Goal: Find specific page/section

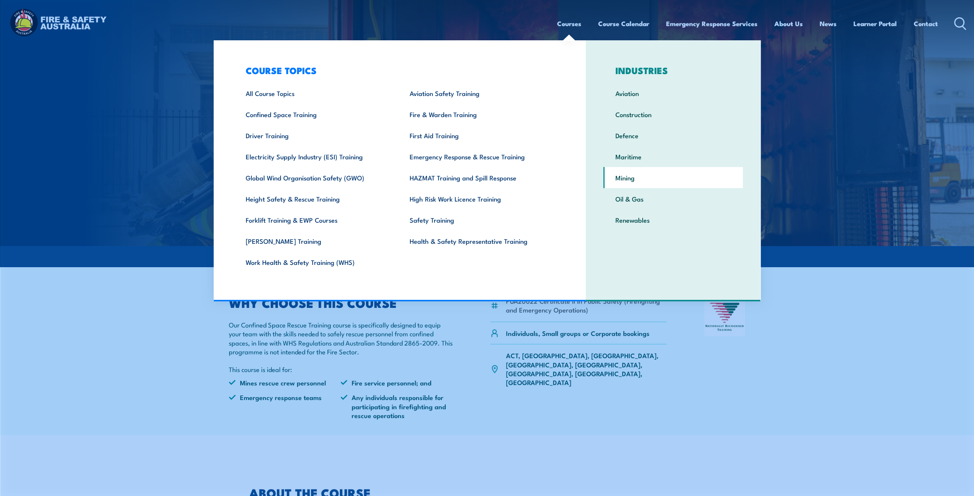
click at [629, 176] on link "Mining" at bounding box center [673, 177] width 139 height 21
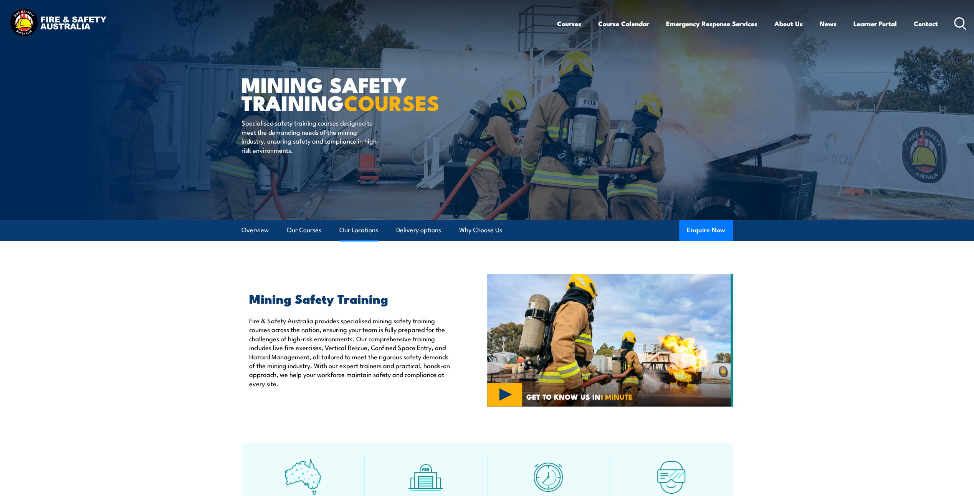
click at [369, 227] on link "Our Locations" at bounding box center [359, 230] width 39 height 20
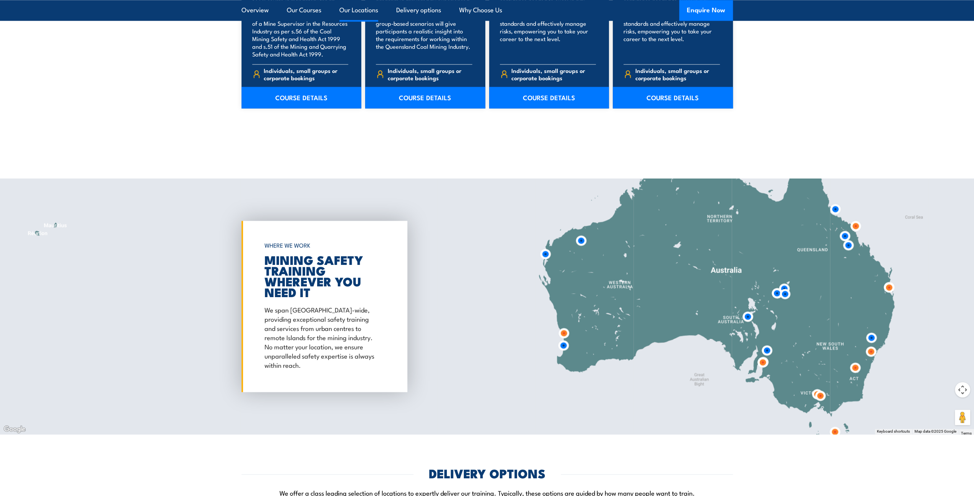
scroll to position [4011, 0]
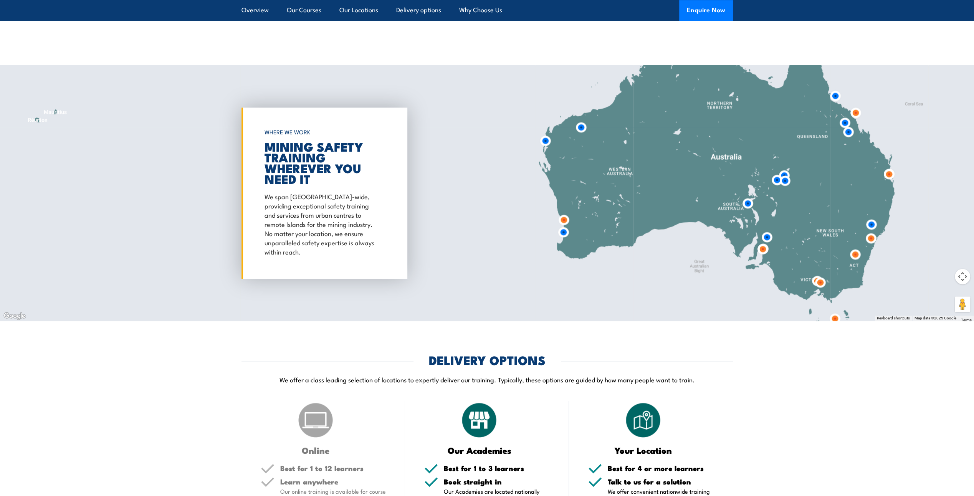
click at [855, 106] on img at bounding box center [856, 113] width 14 height 14
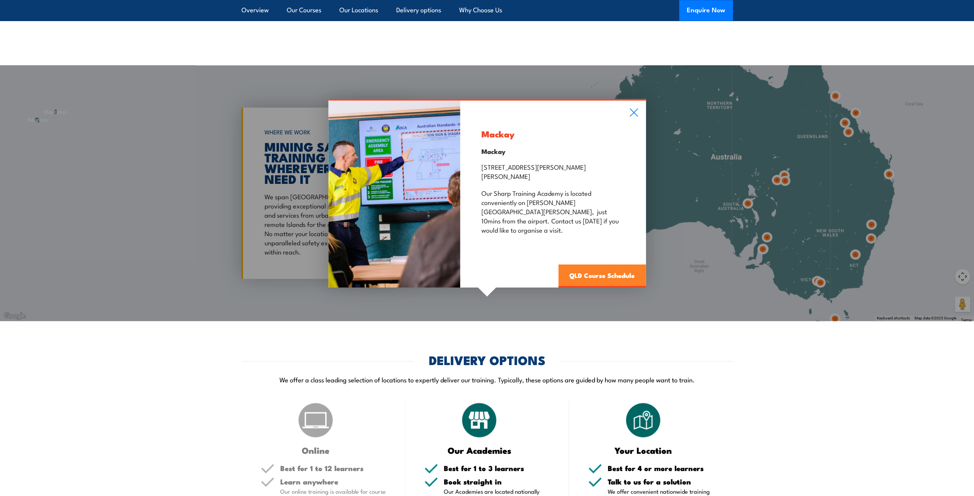
click at [600, 265] on link "QLD Course Schedule" at bounding box center [602, 276] width 88 height 23
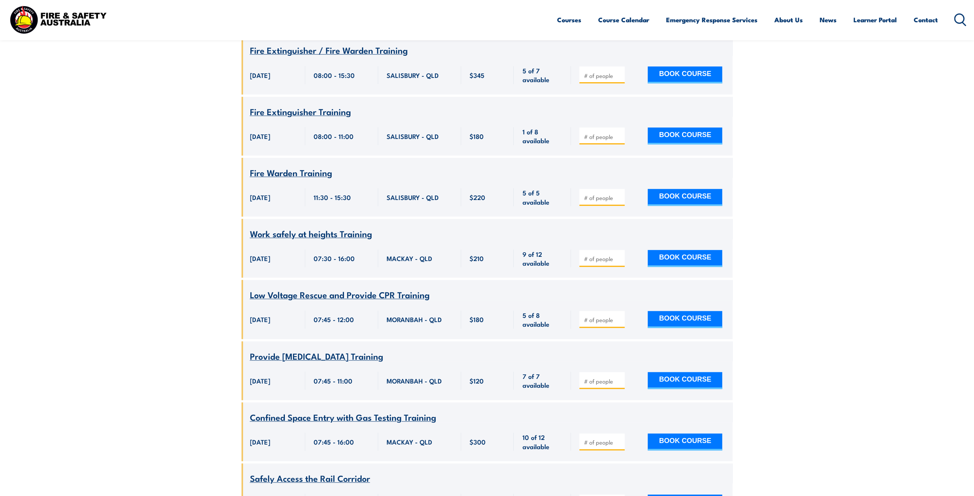
scroll to position [253, 0]
